Goal: Information Seeking & Learning: Learn about a topic

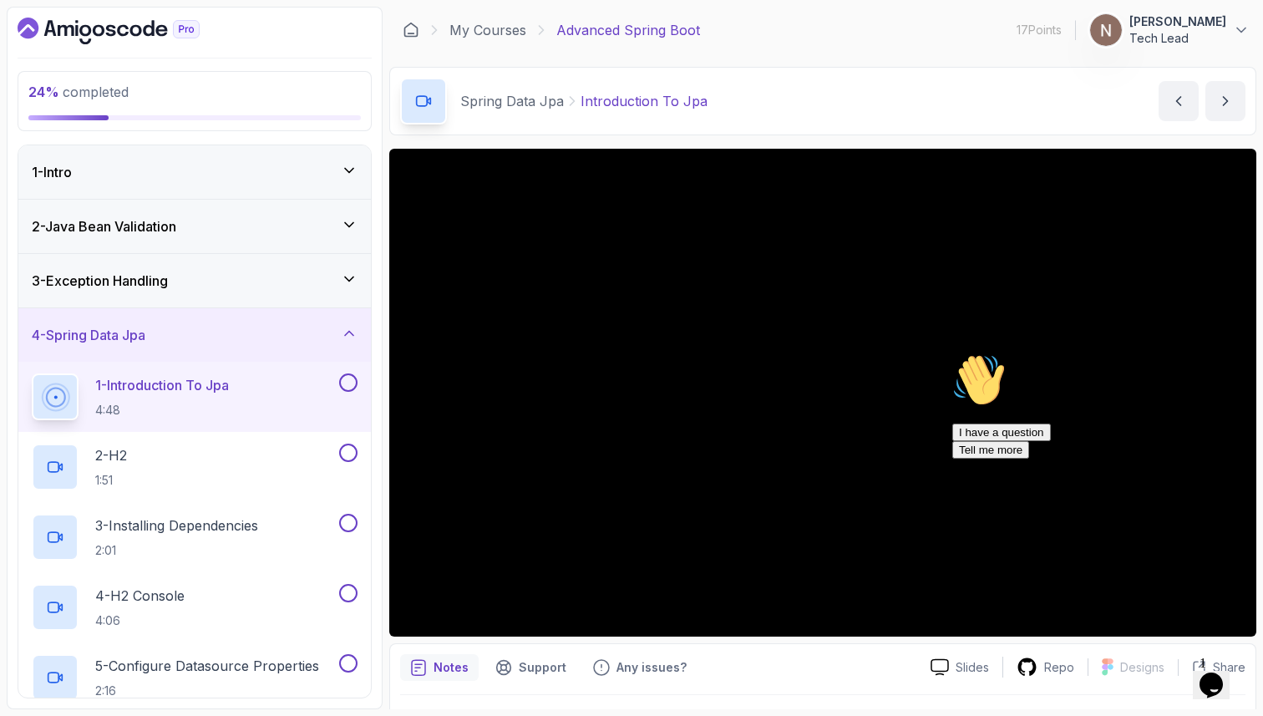
click at [952, 353] on icon "Chat attention grabber" at bounding box center [952, 353] width 0 height 0
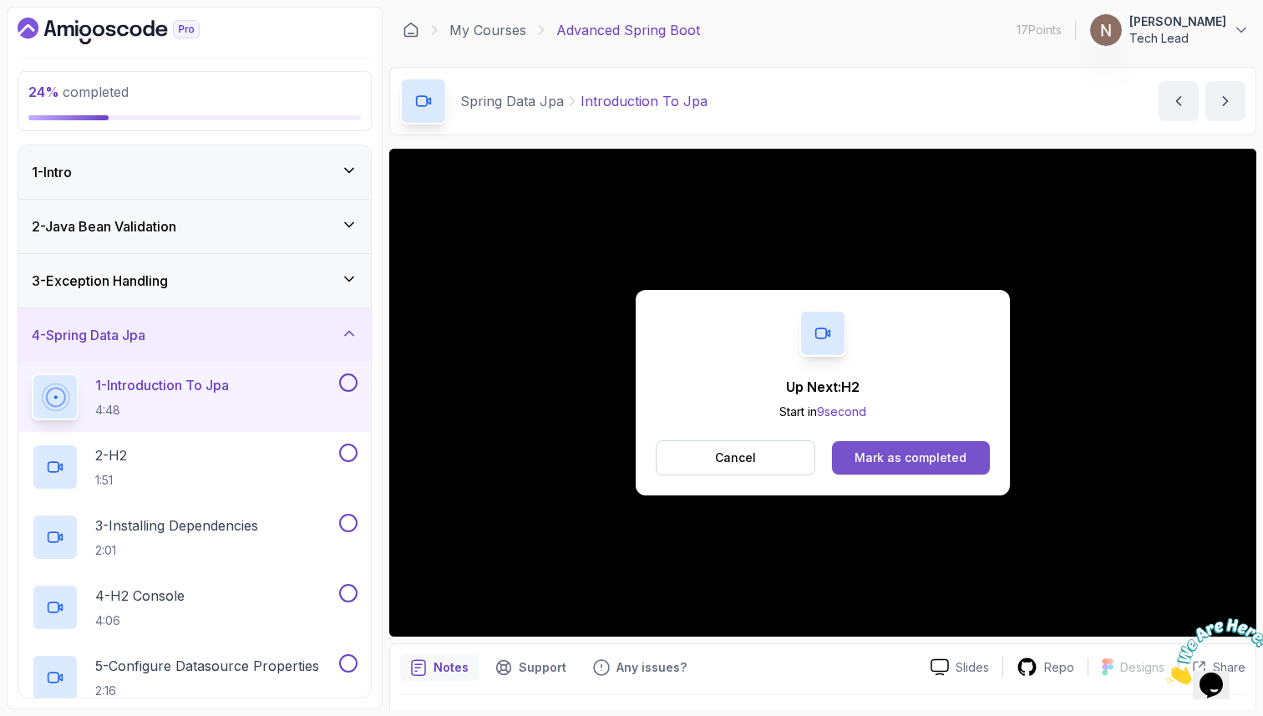
click at [905, 451] on div "Mark as completed" at bounding box center [911, 457] width 112 height 17
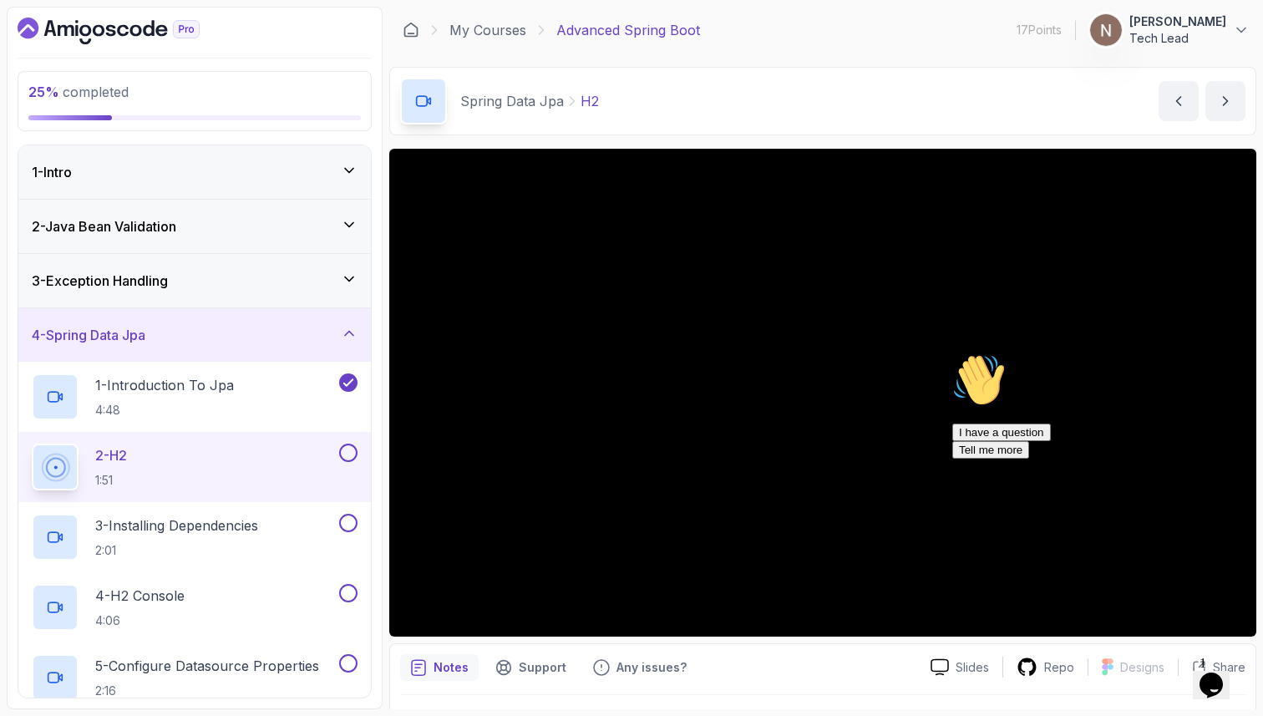
click at [952, 353] on icon "Chat attention grabber" at bounding box center [952, 353] width 0 height 0
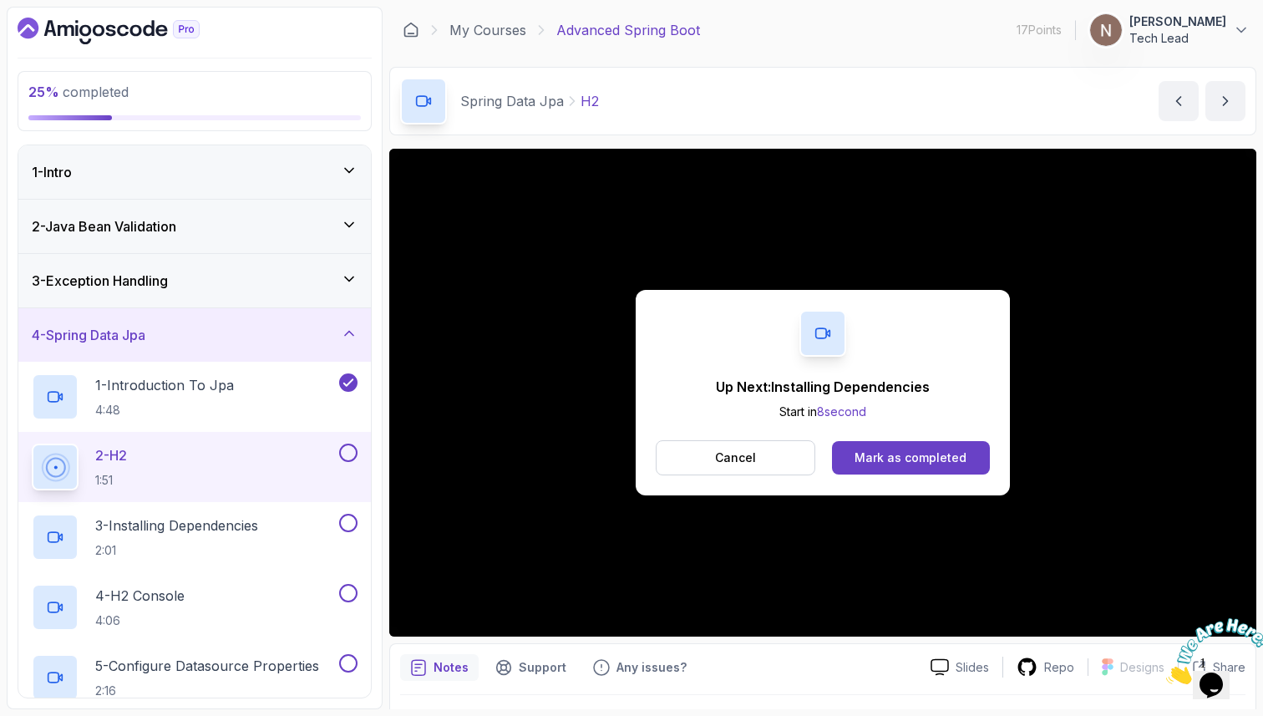
click at [885, 440] on div "Cancel Mark as completed" at bounding box center [823, 457] width 334 height 35
click at [918, 446] on button "Mark as completed" at bounding box center [911, 457] width 158 height 33
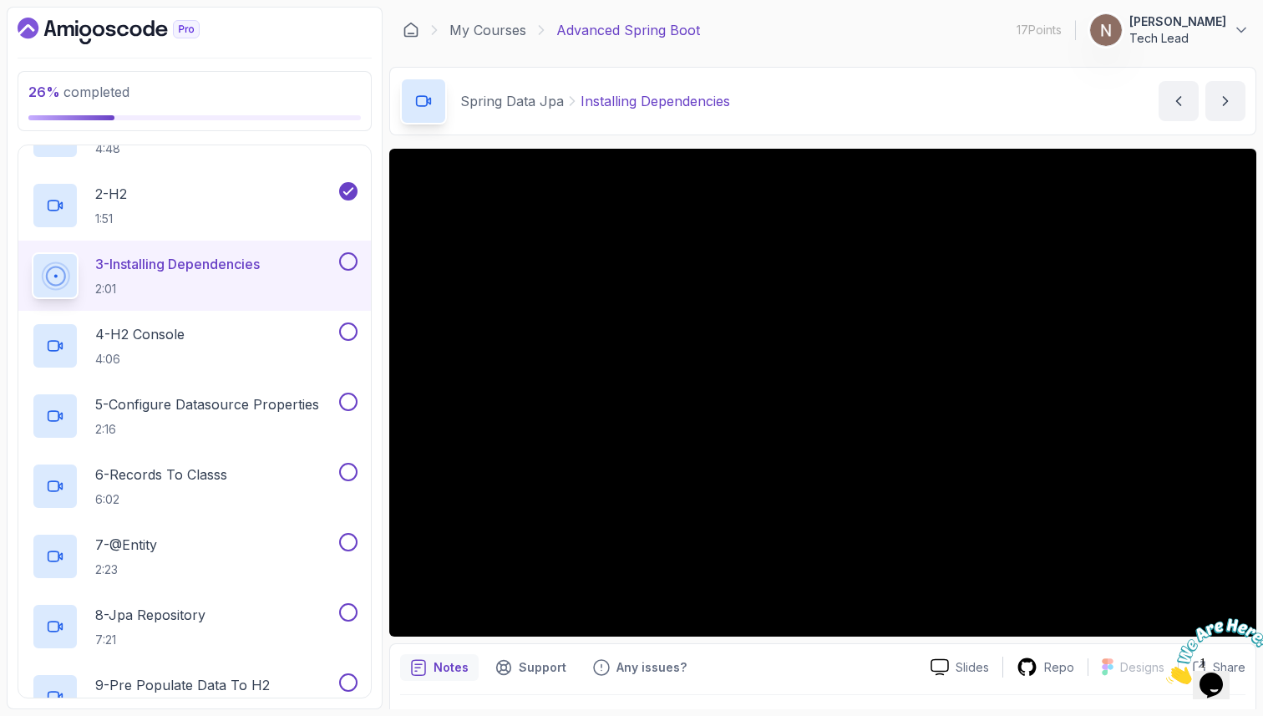
scroll to position [254, 0]
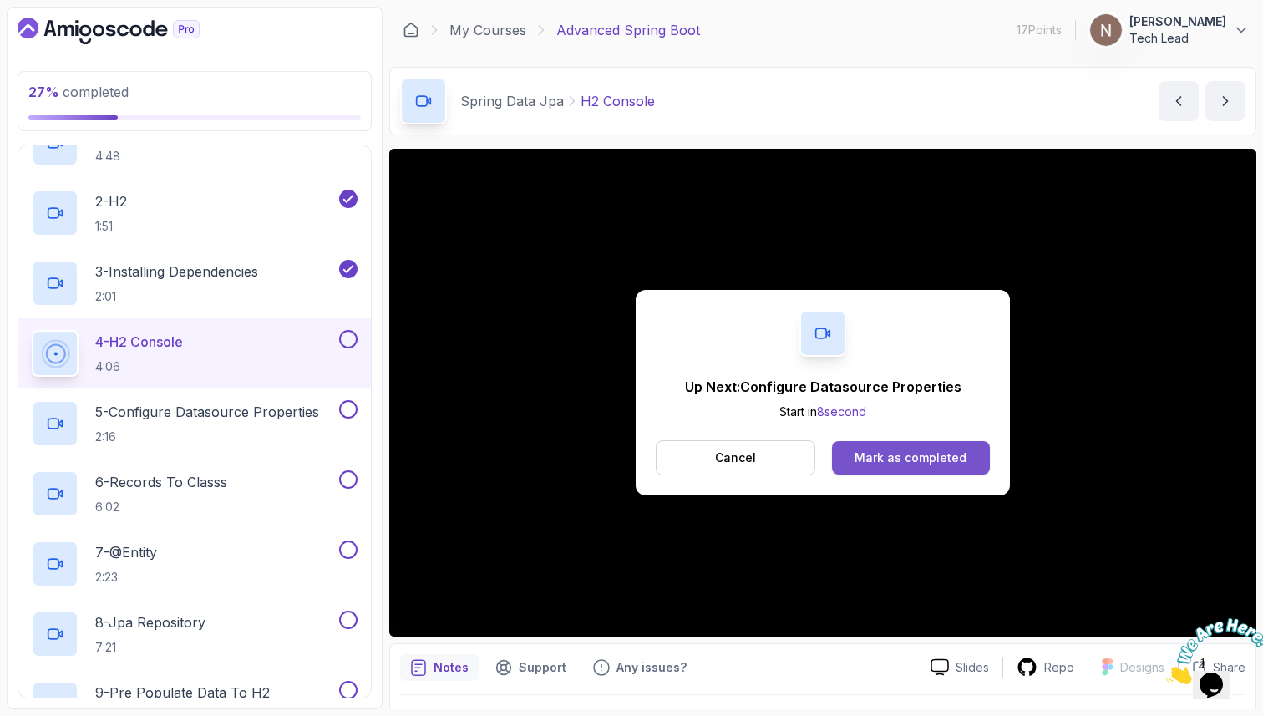
click at [917, 472] on button "Mark as completed" at bounding box center [911, 457] width 158 height 33
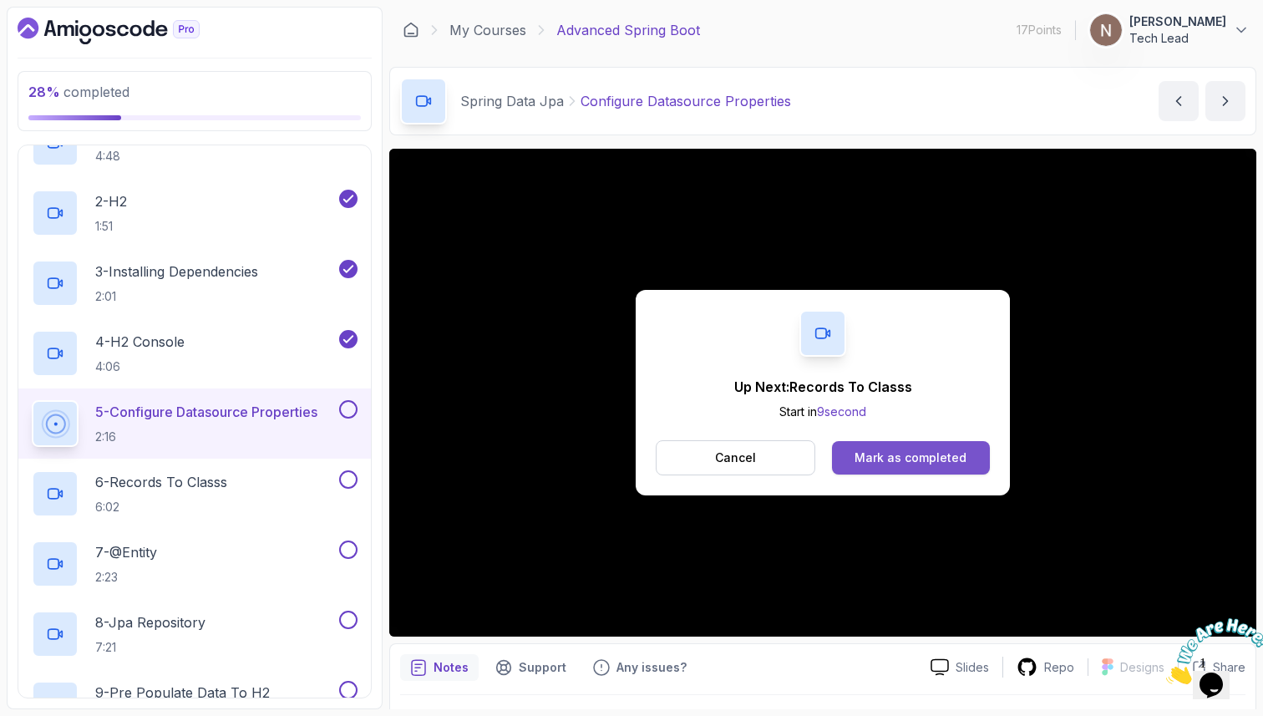
click at [936, 464] on div "Mark as completed" at bounding box center [911, 457] width 112 height 17
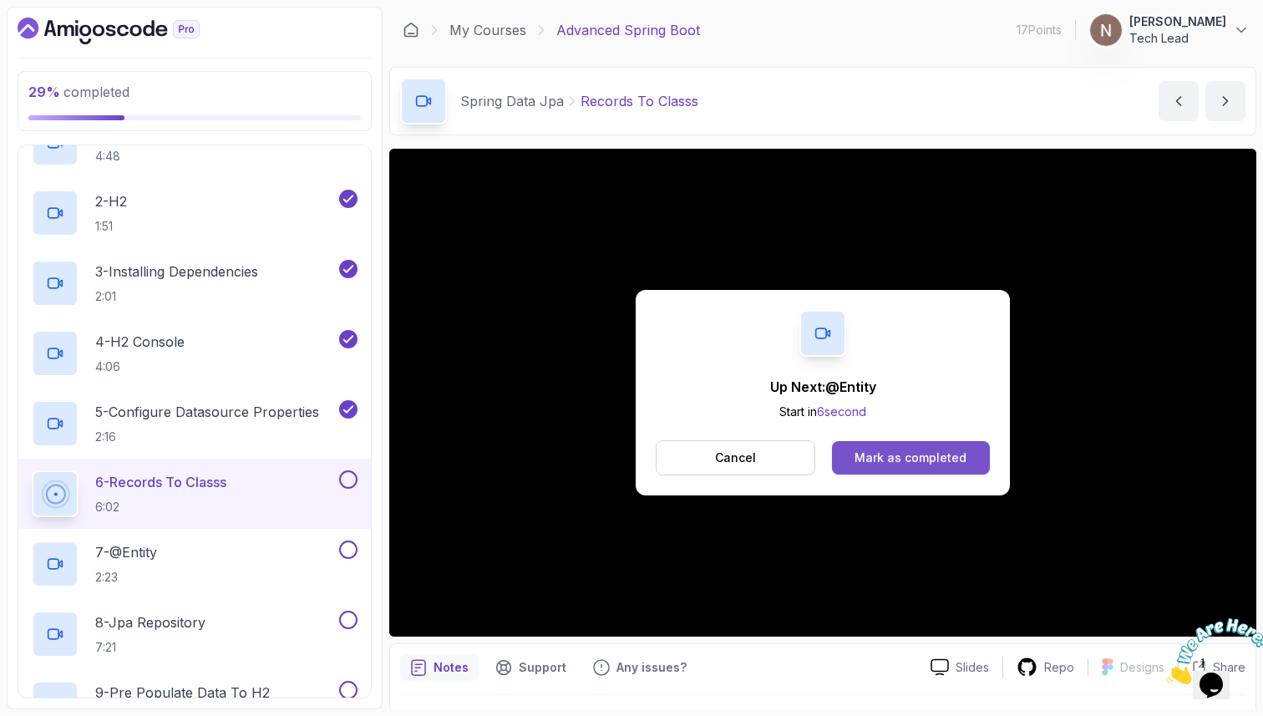
click at [935, 453] on div "Mark as completed" at bounding box center [911, 457] width 112 height 17
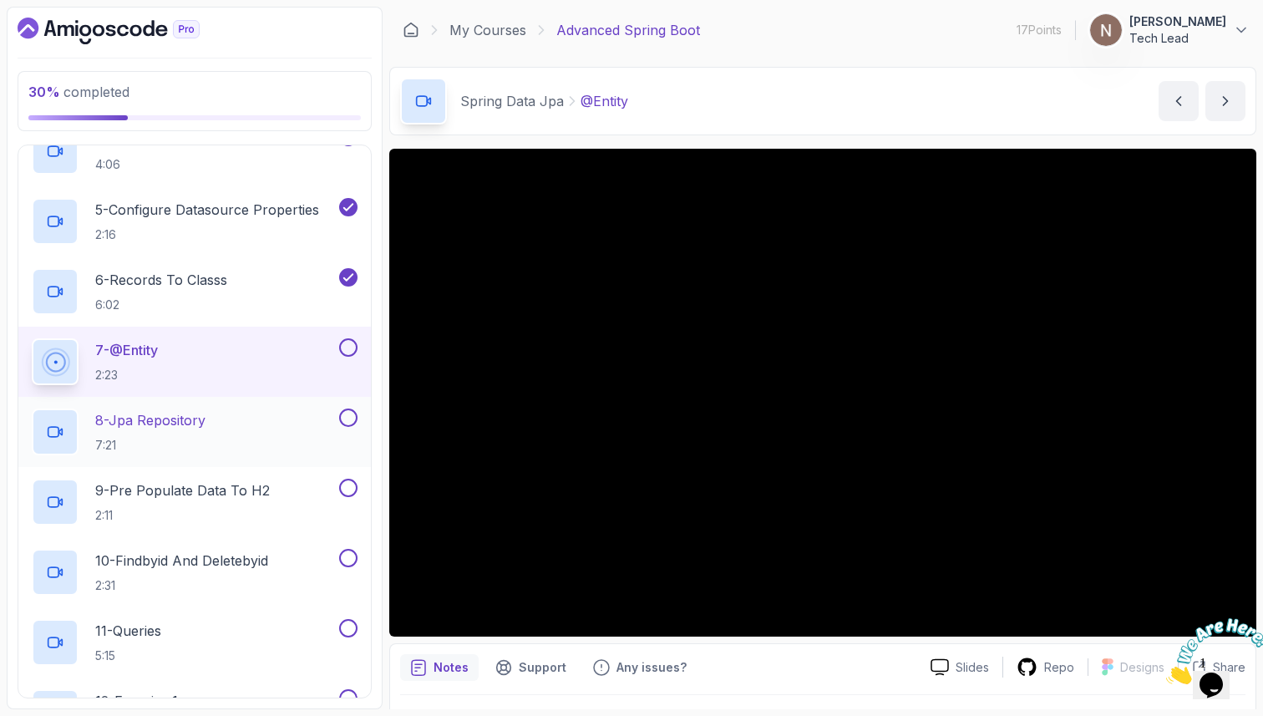
scroll to position [459, 0]
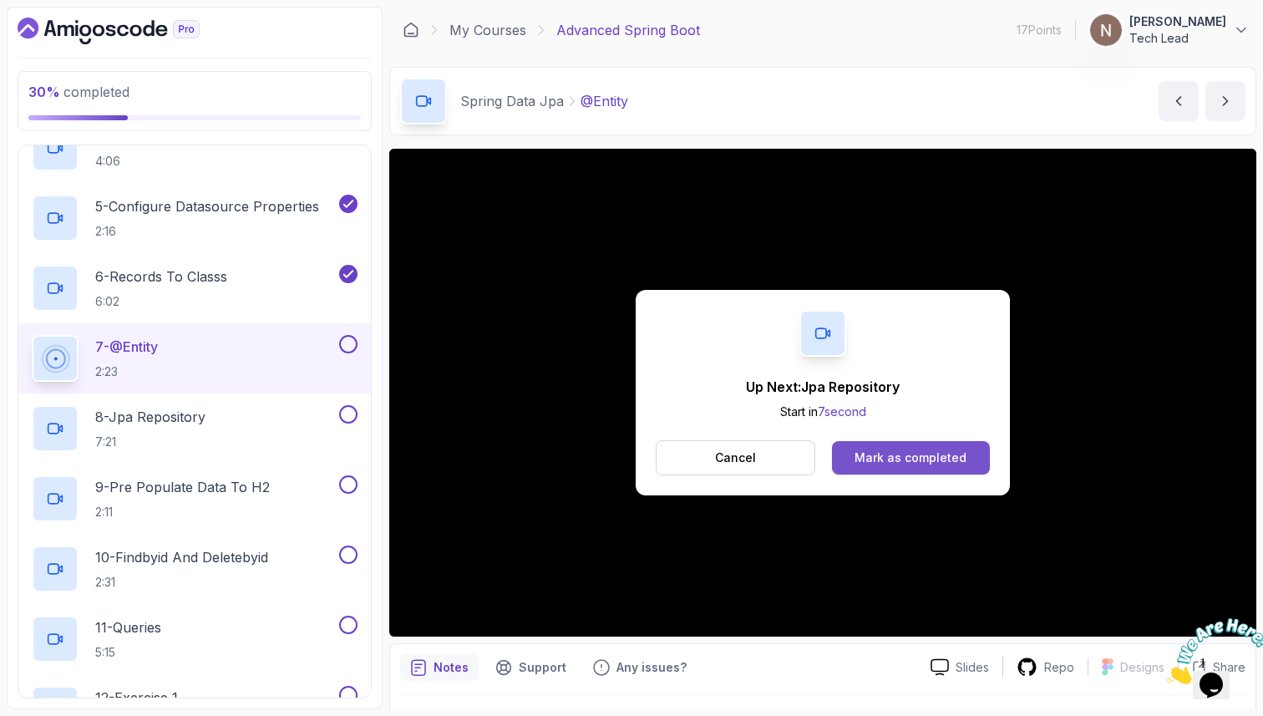
click at [925, 469] on button "Mark as completed" at bounding box center [911, 457] width 158 height 33
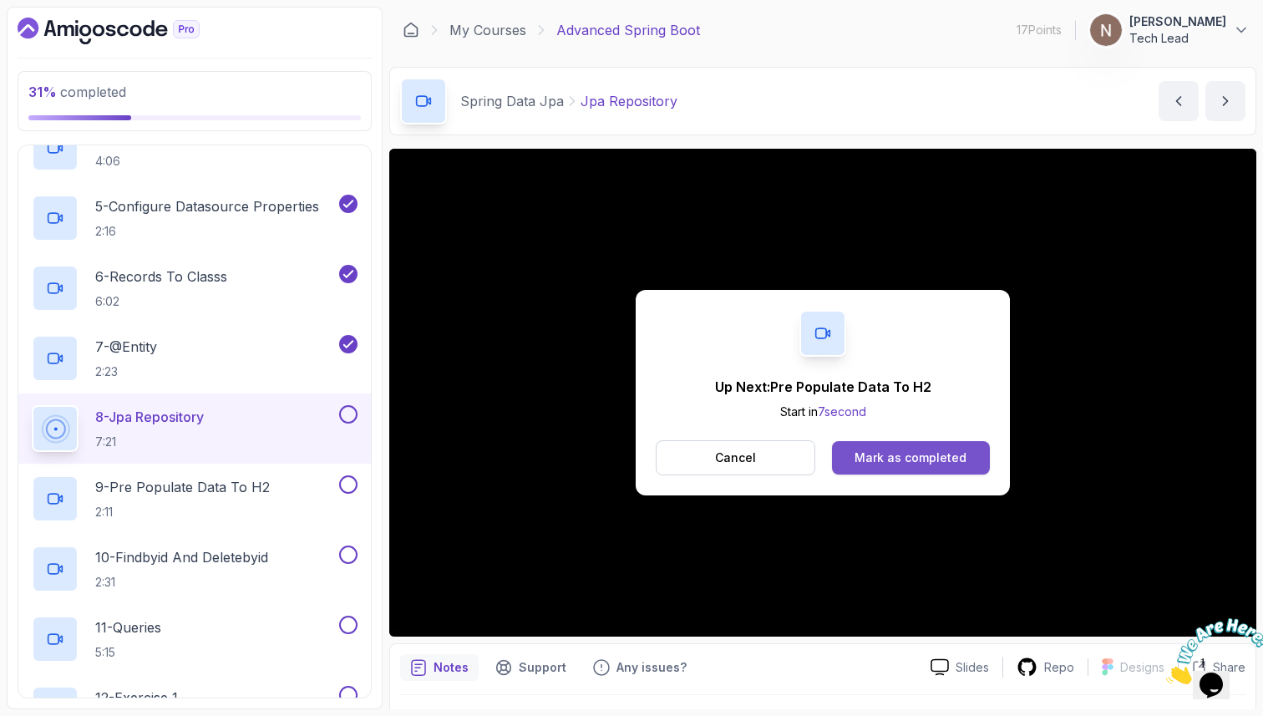
click at [890, 468] on button "Mark as completed" at bounding box center [911, 457] width 158 height 33
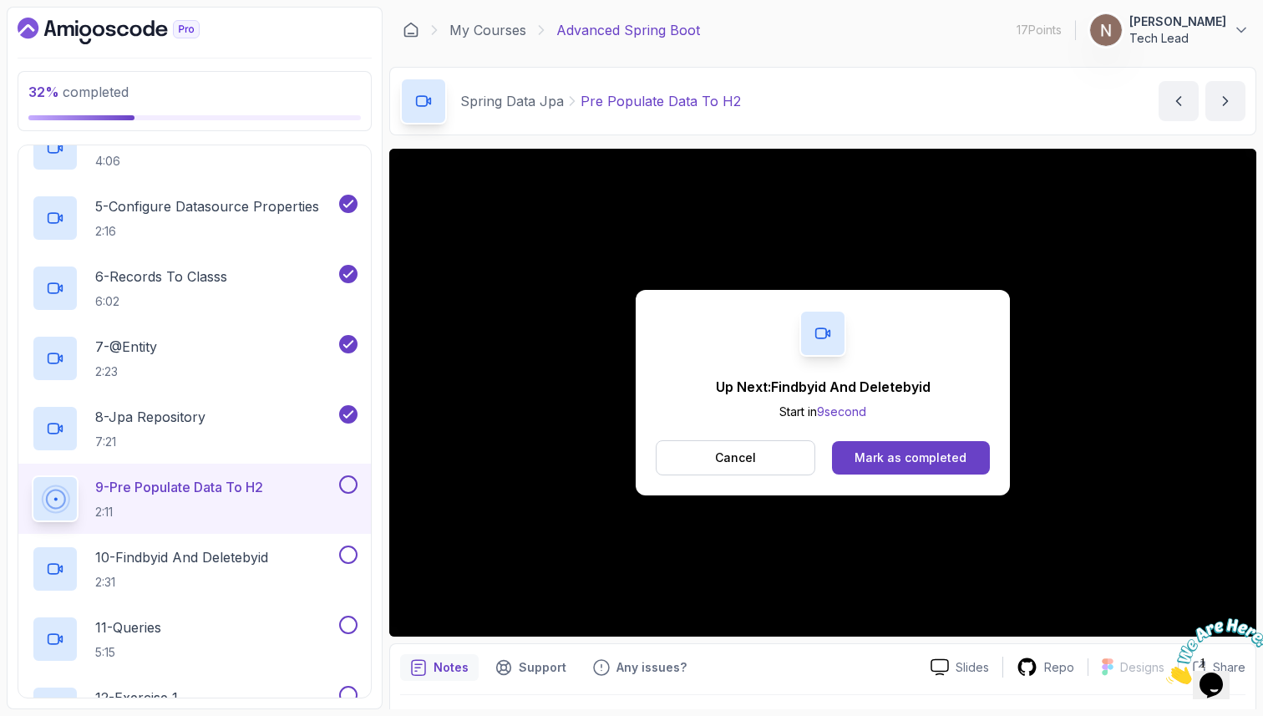
click at [890, 468] on button "Mark as completed" at bounding box center [911, 457] width 158 height 33
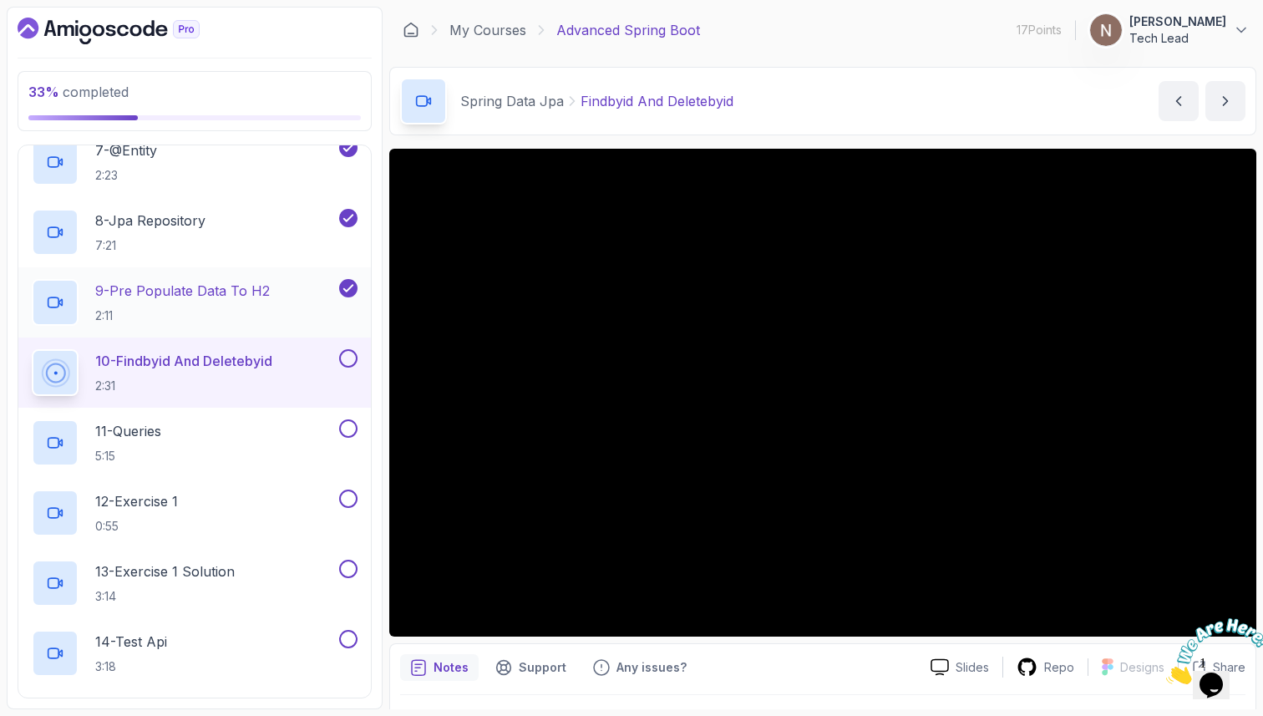
scroll to position [632, 0]
